Goal: Navigation & Orientation: Find specific page/section

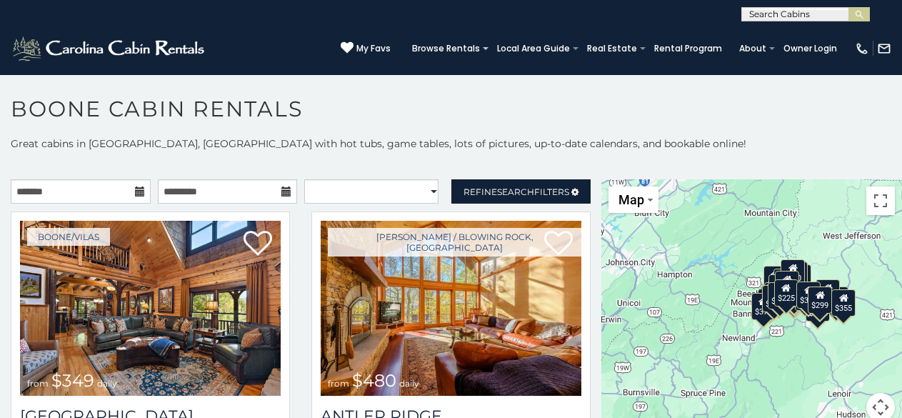
scroll to position [11, 0]
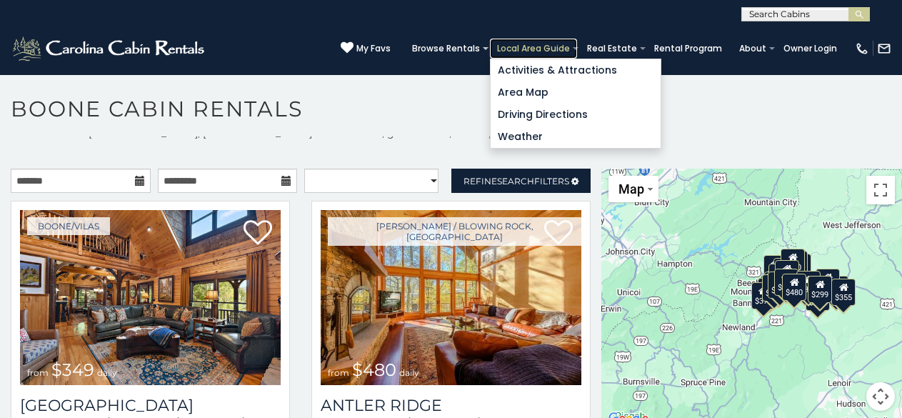
click at [507, 44] on link "Local Area Guide" at bounding box center [533, 49] width 87 height 20
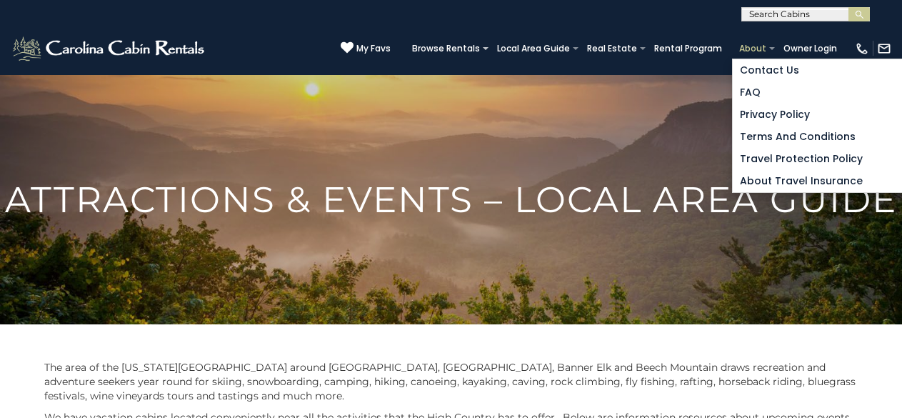
scroll to position [6, 0]
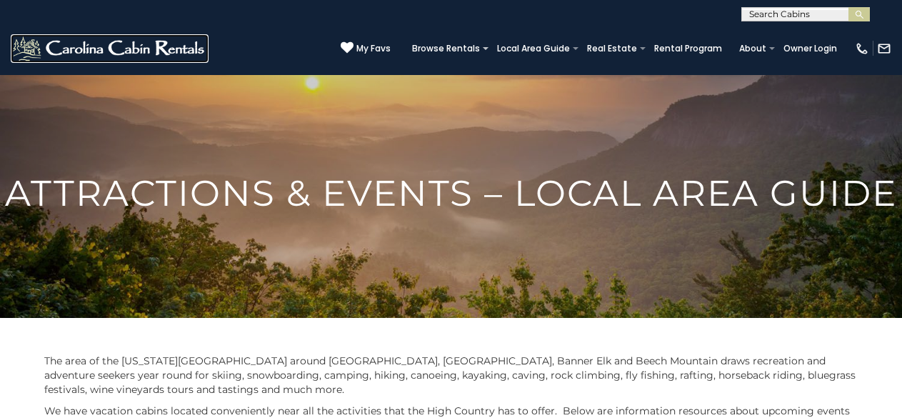
click at [22, 37] on img at bounding box center [110, 48] width 198 height 29
